Goal: Task Accomplishment & Management: Manage account settings

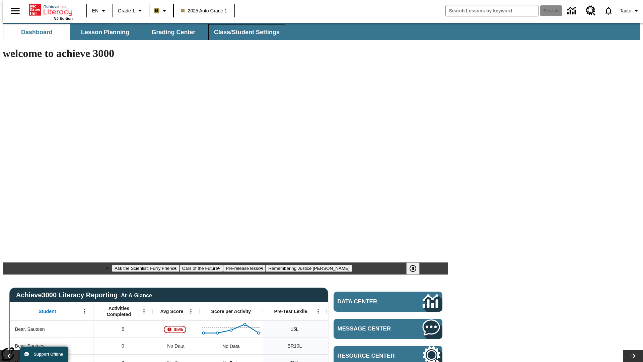
click at [243, 32] on span "Class/Student Settings" at bounding box center [247, 32] width 66 height 8
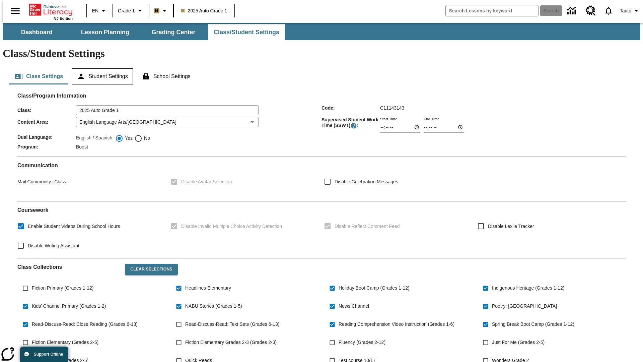
click at [101, 68] on button "Student Settings" at bounding box center [102, 76] width 61 height 16
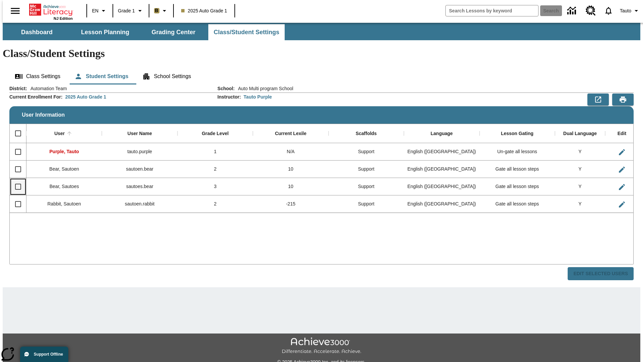
click at [15, 180] on input "Select row" at bounding box center [18, 187] width 14 height 14
checkbox input "true"
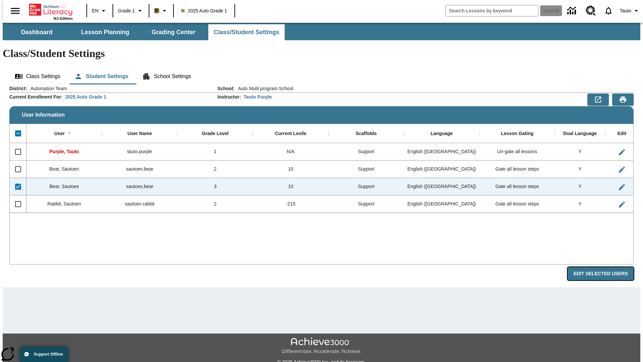
click at [606, 267] on button "Edit Selected Users" at bounding box center [601, 273] width 66 height 13
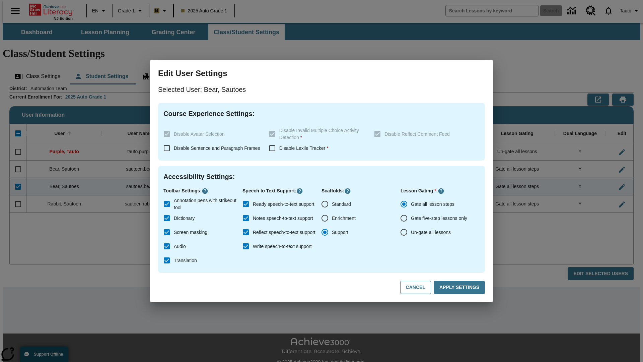
click at [404, 232] on input "Un-gate all lessons" at bounding box center [404, 232] width 14 height 14
radio input "true"
click at [461, 287] on button "Apply Settings" at bounding box center [459, 287] width 51 height 13
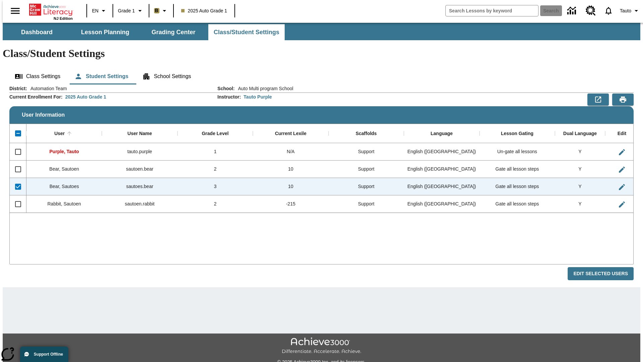
checkbox input "false"
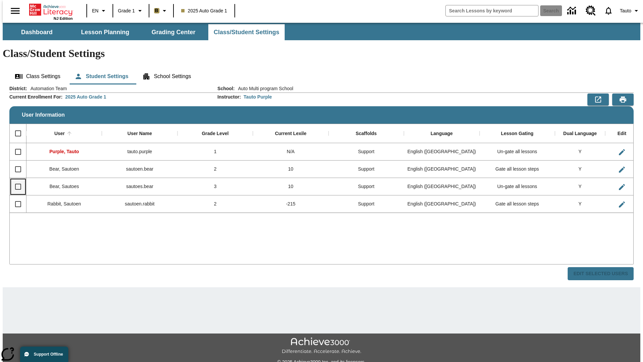
click at [15, 180] on input "Select row" at bounding box center [18, 187] width 14 height 14
checkbox input "true"
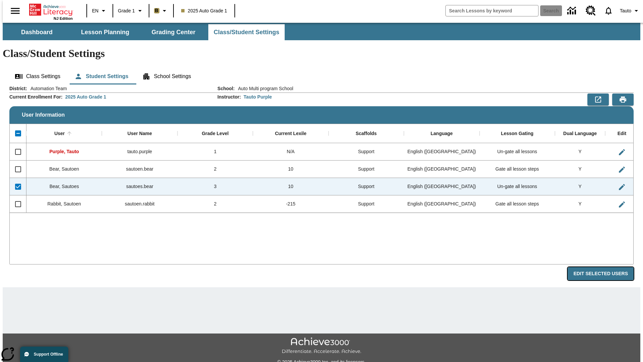
click at [606, 267] on button "Edit Selected Users" at bounding box center [601, 273] width 66 height 13
